Goal: Information Seeking & Learning: Check status

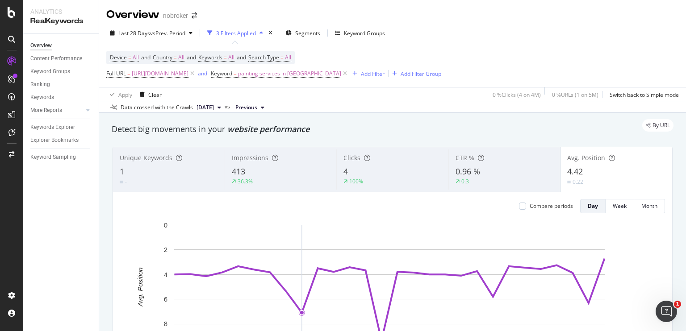
scroll to position [27, 0]
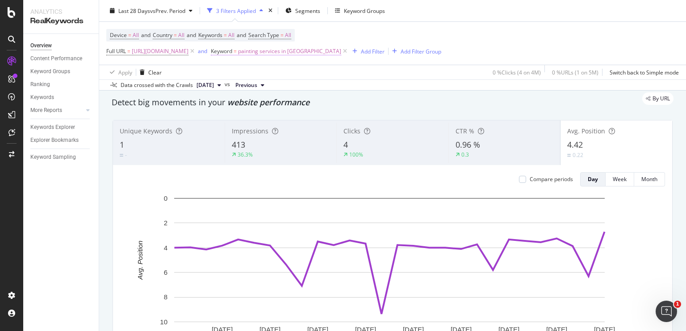
click at [328, 51] on span "painting services in [GEOGRAPHIC_DATA]" at bounding box center [289, 51] width 103 height 12
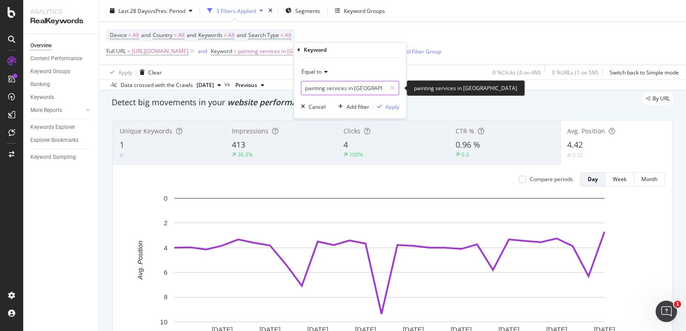
click at [315, 89] on input "painting services in [GEOGRAPHIC_DATA]" at bounding box center [343, 88] width 84 height 14
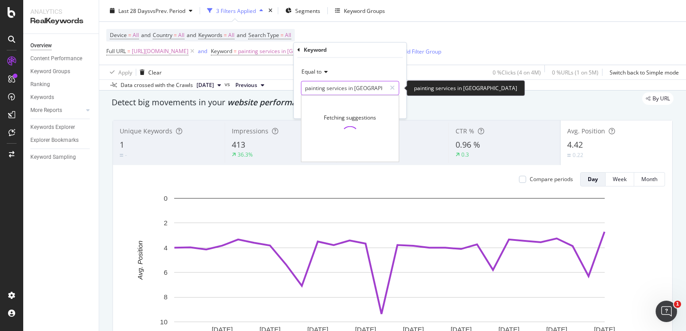
click at [315, 89] on input "painting services in [GEOGRAPHIC_DATA]" at bounding box center [343, 88] width 84 height 14
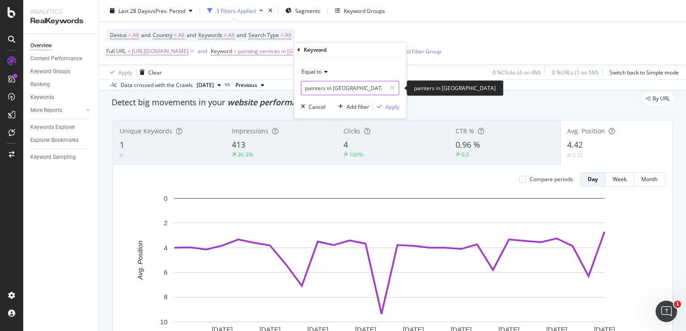
type input "painters in [GEOGRAPHIC_DATA]"
click at [389, 106] on div "Apply" at bounding box center [392, 107] width 14 height 8
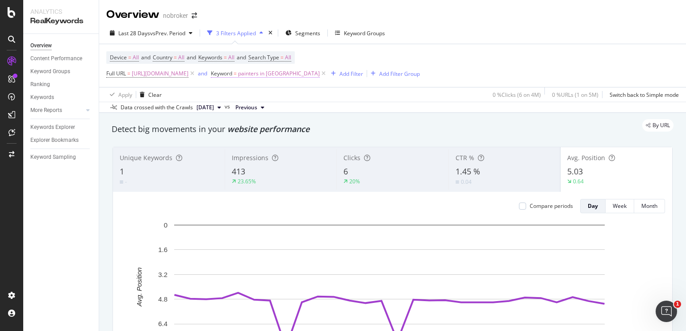
click at [320, 75] on span "painters in [GEOGRAPHIC_DATA]" at bounding box center [279, 73] width 82 height 12
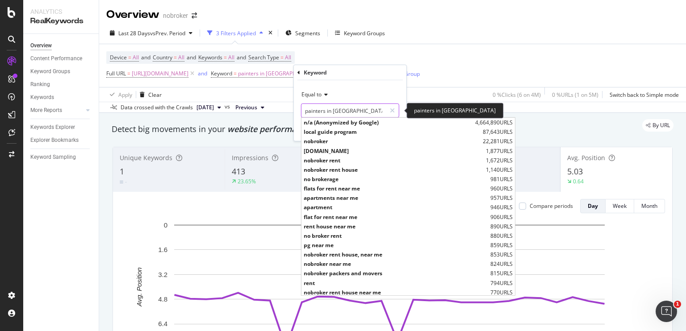
click at [323, 111] on input "painters in [GEOGRAPHIC_DATA]" at bounding box center [343, 111] width 84 height 14
click at [328, 111] on input "painters in [GEOGRAPHIC_DATA]" at bounding box center [343, 111] width 84 height 14
drag, startPoint x: 328, startPoint y: 111, endPoint x: 370, endPoint y: 106, distance: 42.7
click at [370, 106] on input "painters in [GEOGRAPHIC_DATA]" at bounding box center [343, 111] width 84 height 14
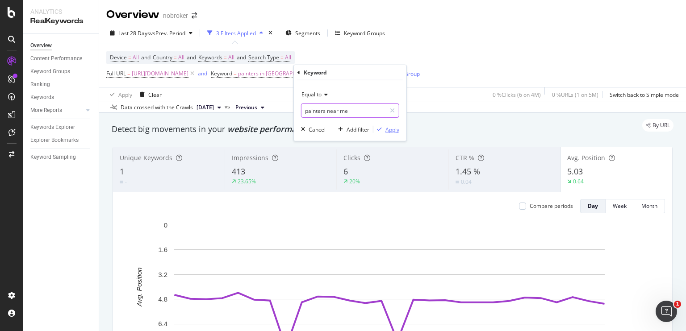
type input "painters near me"
click at [397, 130] on div "Apply" at bounding box center [392, 129] width 14 height 8
